Goal: Task Accomplishment & Management: Manage account settings

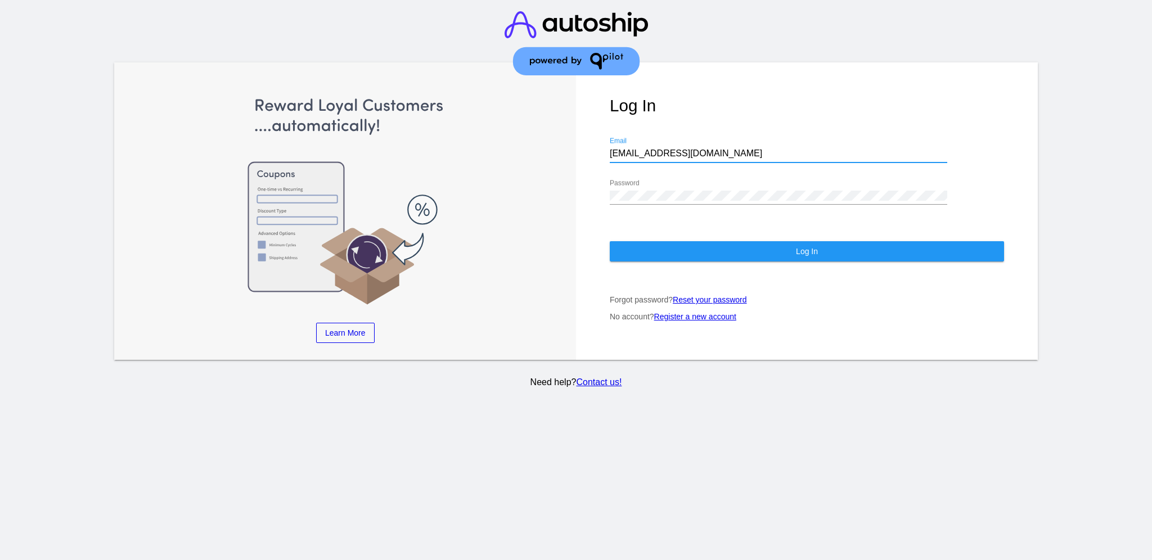
drag, startPoint x: 702, startPoint y: 145, endPoint x: 608, endPoint y: 143, distance: 93.4
click at [608, 143] on div "Log In [EMAIL_ADDRESS][DOMAIN_NAME] Email Password Log In Forgot password? Rese…" at bounding box center [807, 211] width 462 height 298
paste input "[EMAIL_ADDRESS][DOMAIN_NAME]"
type input "[EMAIL_ADDRESS][DOMAIN_NAME]"
click at [601, 170] on div "Log In [EMAIL_ADDRESS][DOMAIN_NAME] Email Password Log In Forgot password? Rese…" at bounding box center [807, 211] width 462 height 298
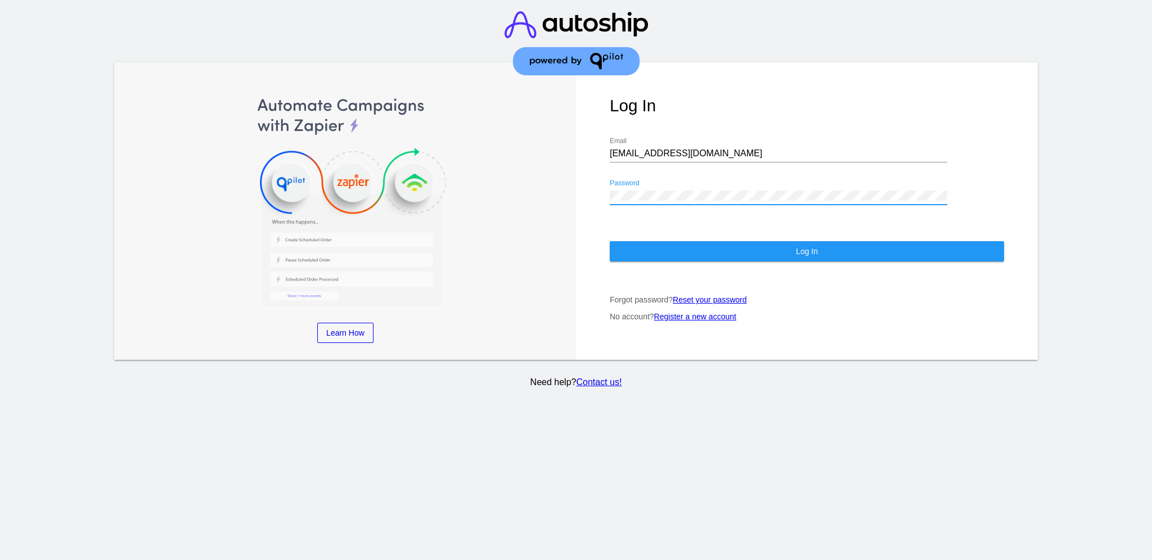
click at [653, 254] on div "Log In [EMAIL_ADDRESS][DOMAIN_NAME] Email Password Log In Forgot password? Rese…" at bounding box center [807, 211] width 462 height 298
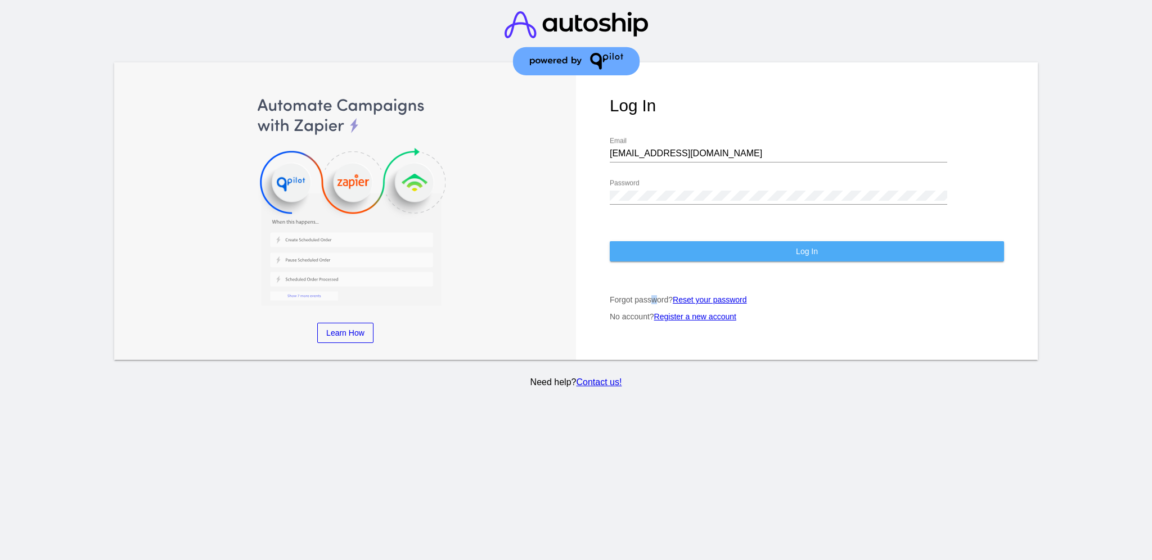
click at [649, 246] on button "Log In" at bounding box center [807, 251] width 394 height 20
